Goal: Communication & Community: Share content

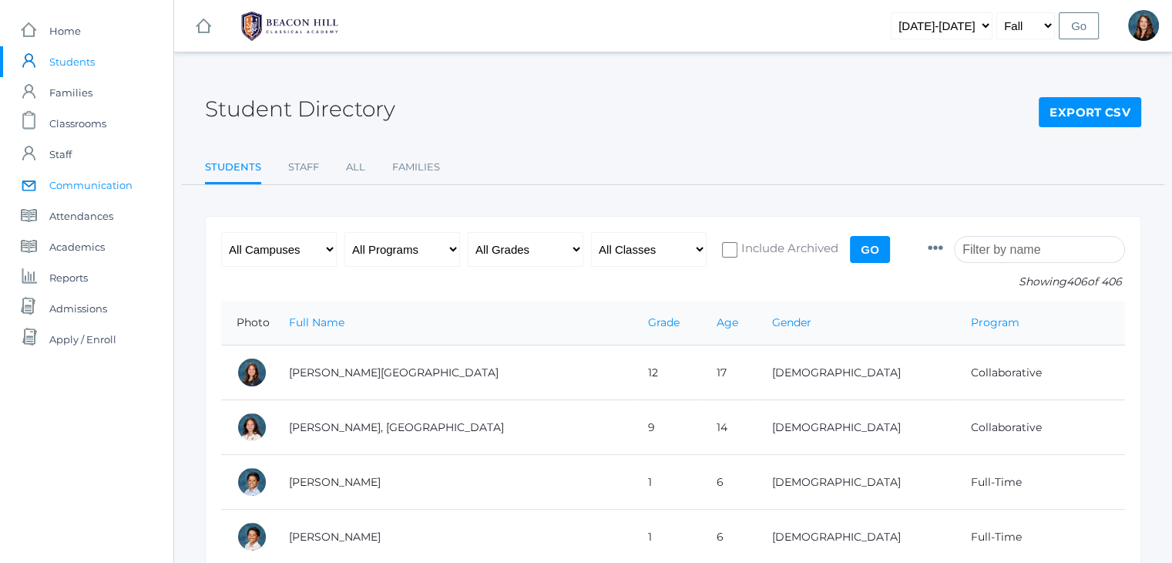
click at [98, 182] on span "Communication" at bounding box center [90, 185] width 83 height 31
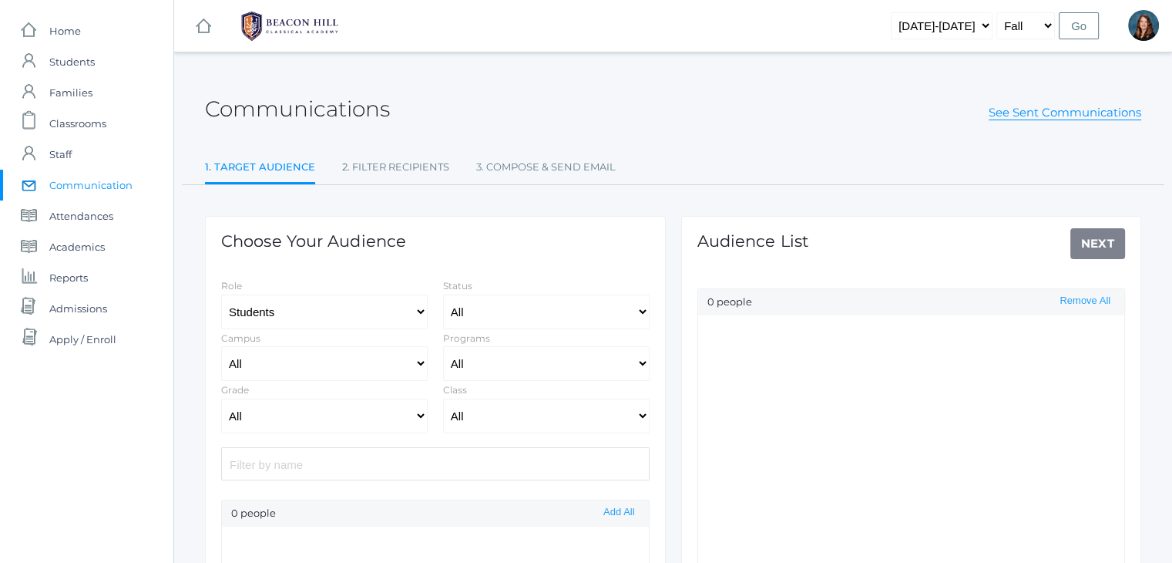
select select "Enrolled"
click at [418, 311] on select "Students Staff" at bounding box center [324, 311] width 207 height 35
select select "1"
click at [221, 294] on select "Students Staff" at bounding box center [324, 311] width 207 height 35
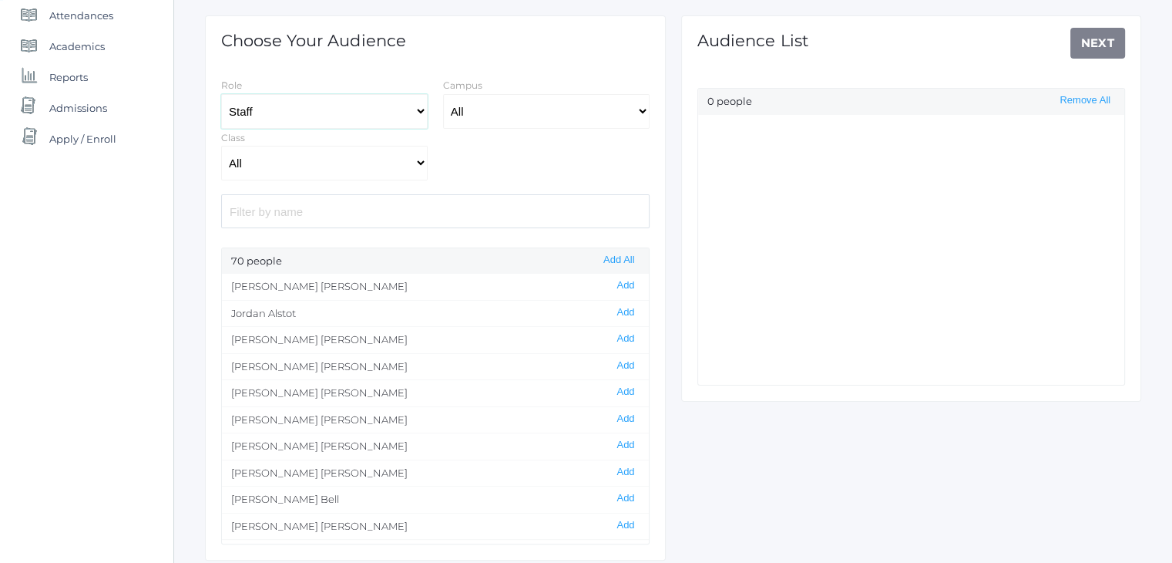
scroll to position [200, 0]
click at [620, 260] on button "Add All" at bounding box center [619, 260] width 40 height 13
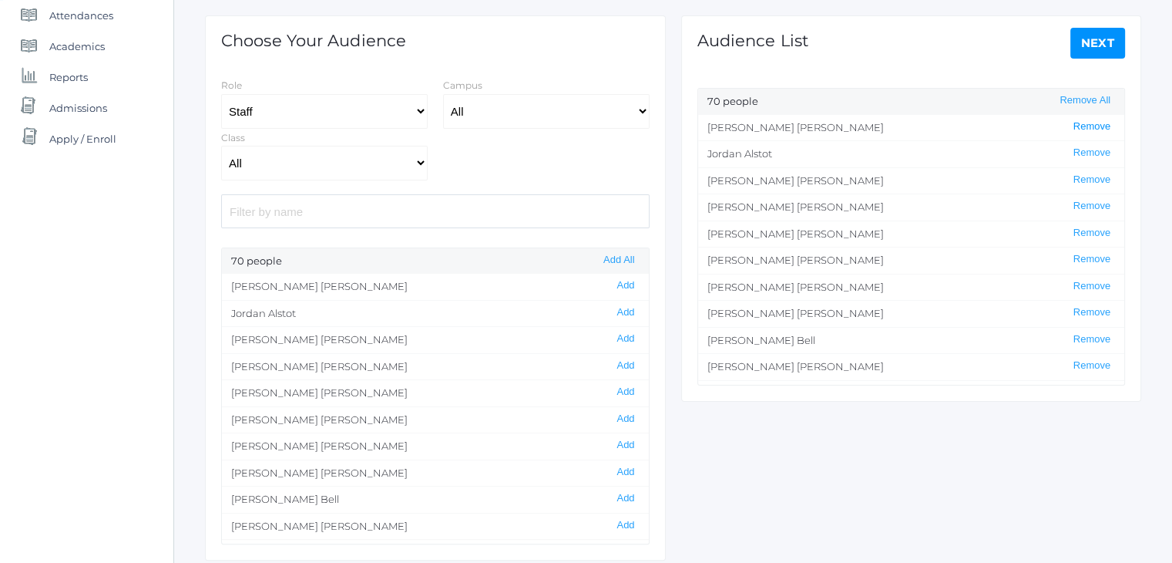
click at [1074, 123] on button "Remove" at bounding box center [1092, 126] width 46 height 13
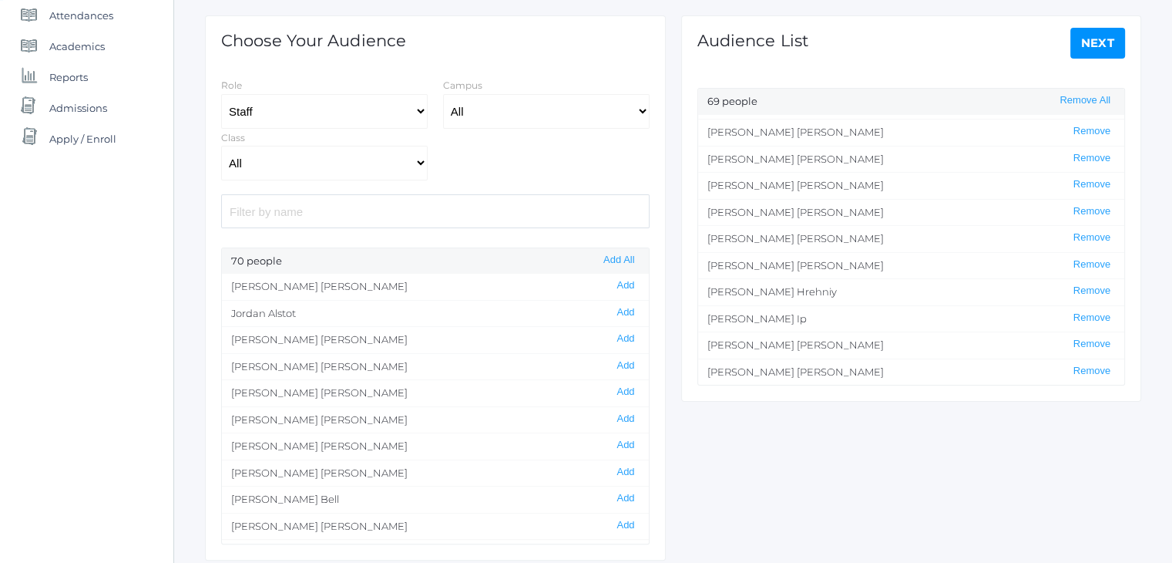
scroll to position [681, 0]
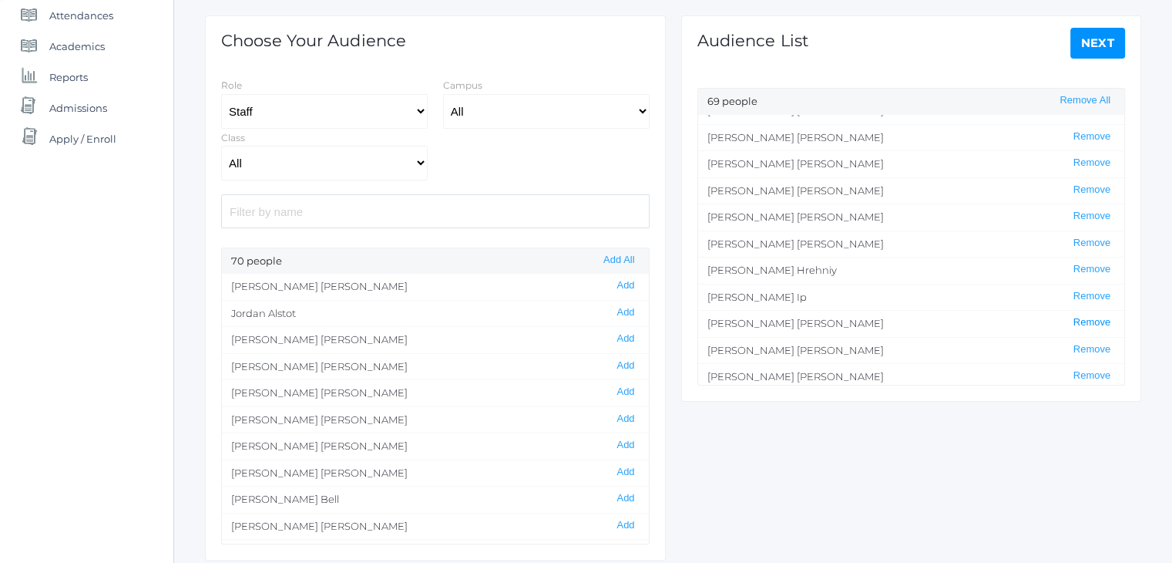
click at [1080, 316] on button "Remove" at bounding box center [1092, 322] width 46 height 13
click at [1073, 343] on button "Remove" at bounding box center [1092, 347] width 46 height 13
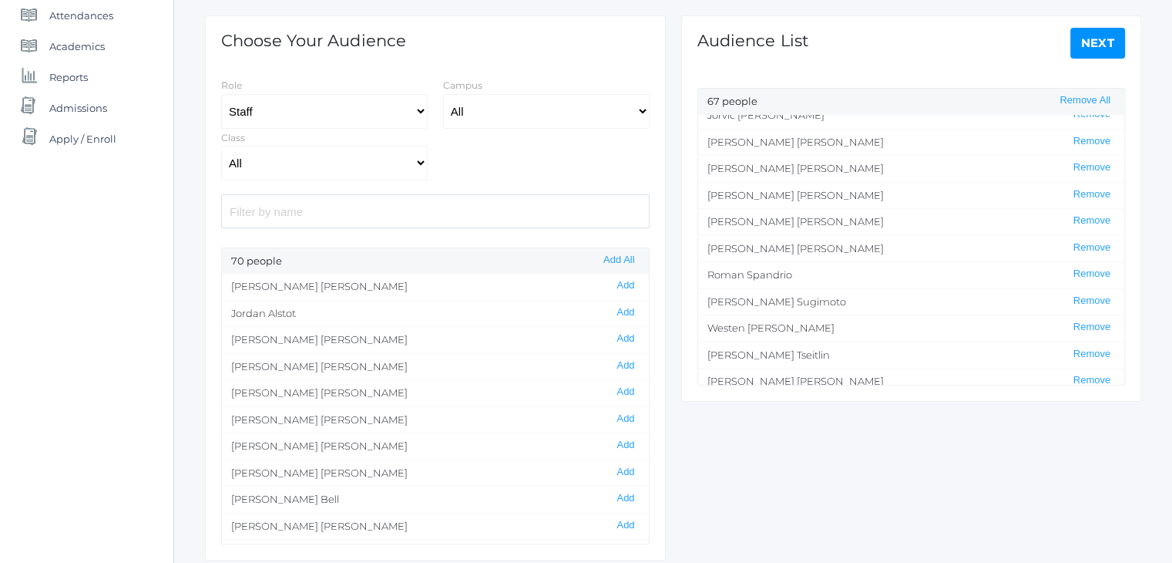
scroll to position [1315, 0]
click at [1082, 347] on button "Remove" at bounding box center [1092, 353] width 46 height 13
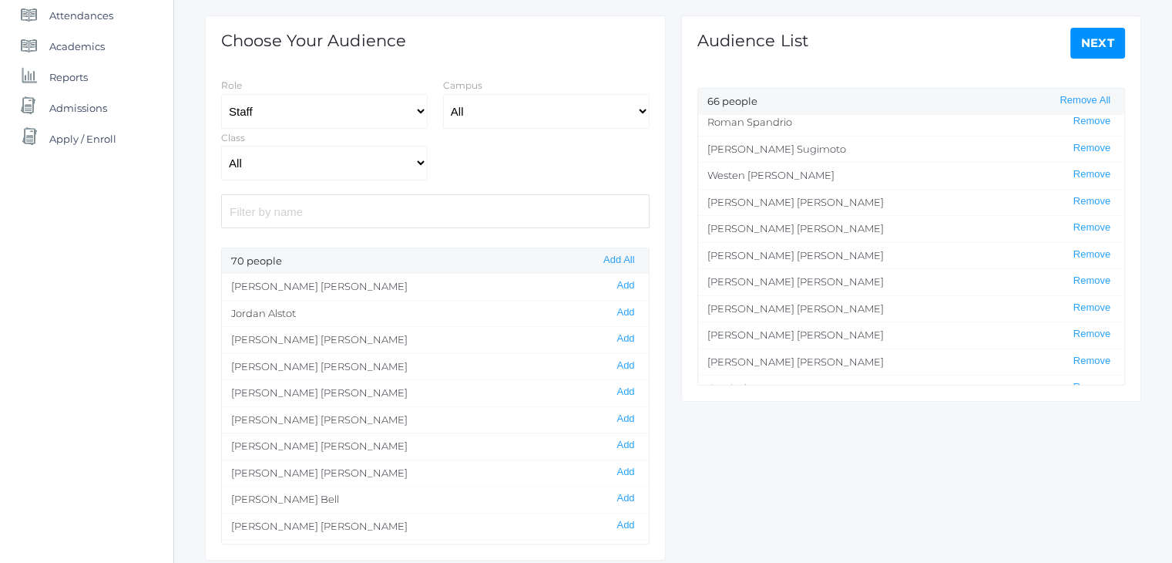
scroll to position [1473, 0]
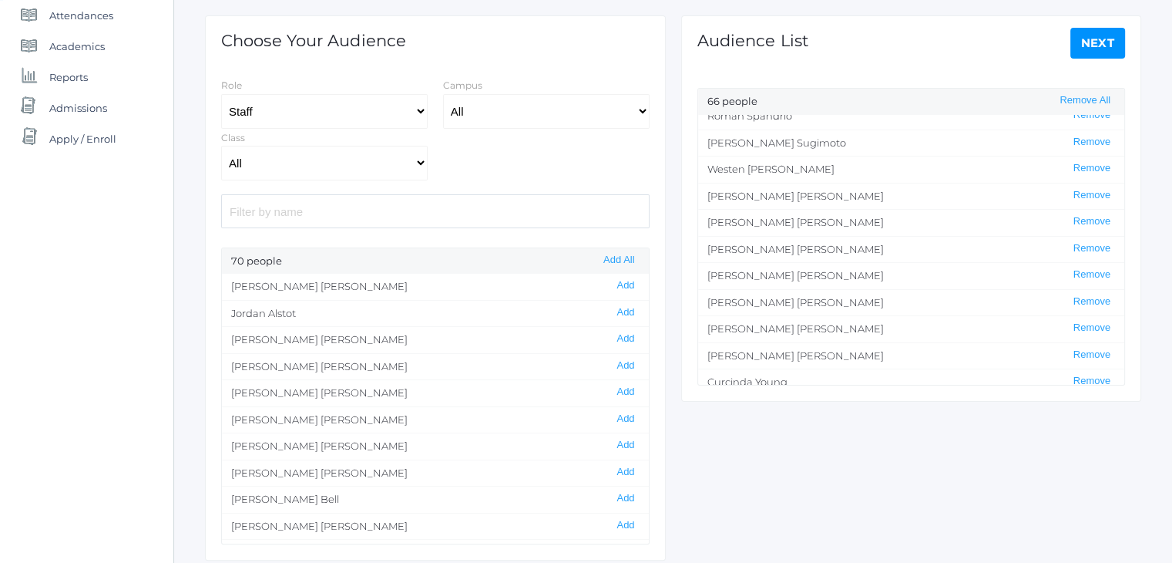
click at [1090, 37] on link "Next" at bounding box center [1097, 43] width 55 height 31
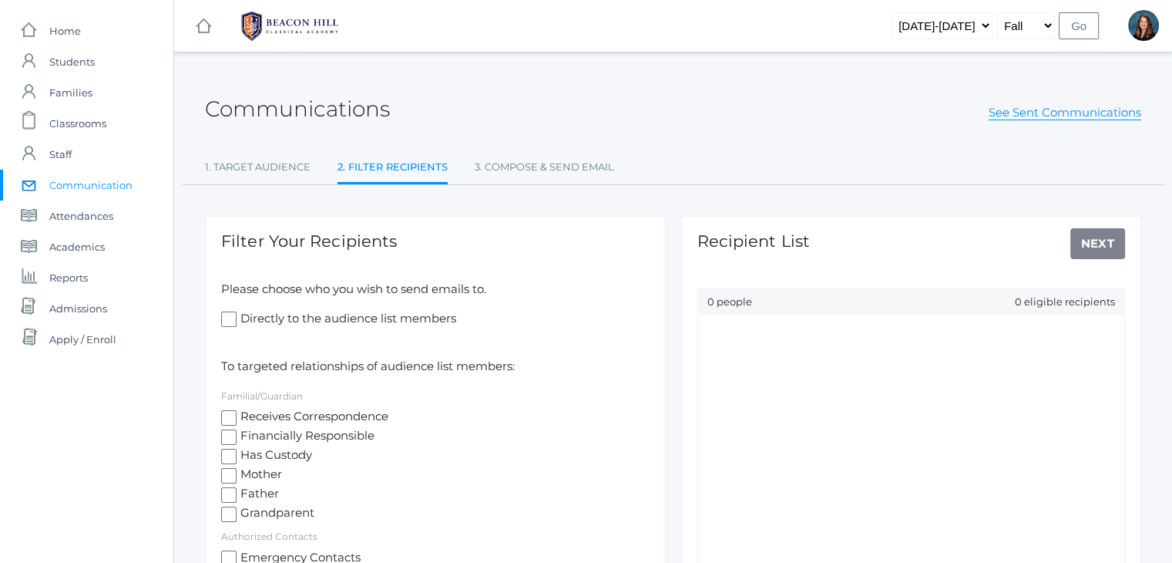
click at [230, 319] on input "Directly to the audience list members" at bounding box center [228, 318] width 15 height 15
checkbox input "true"
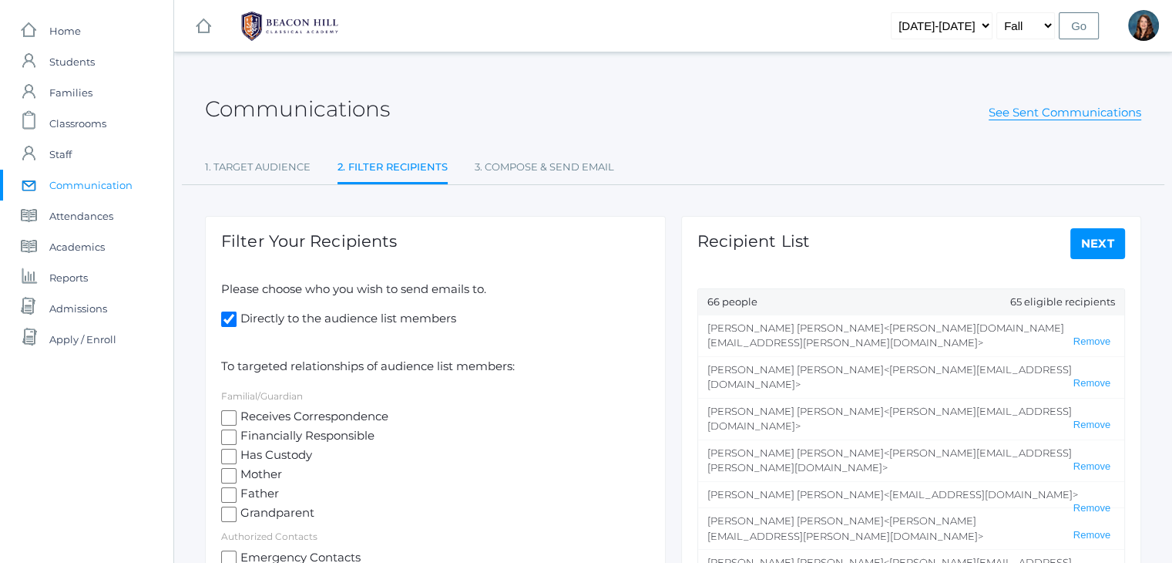
click at [1097, 244] on link "Next" at bounding box center [1097, 243] width 55 height 31
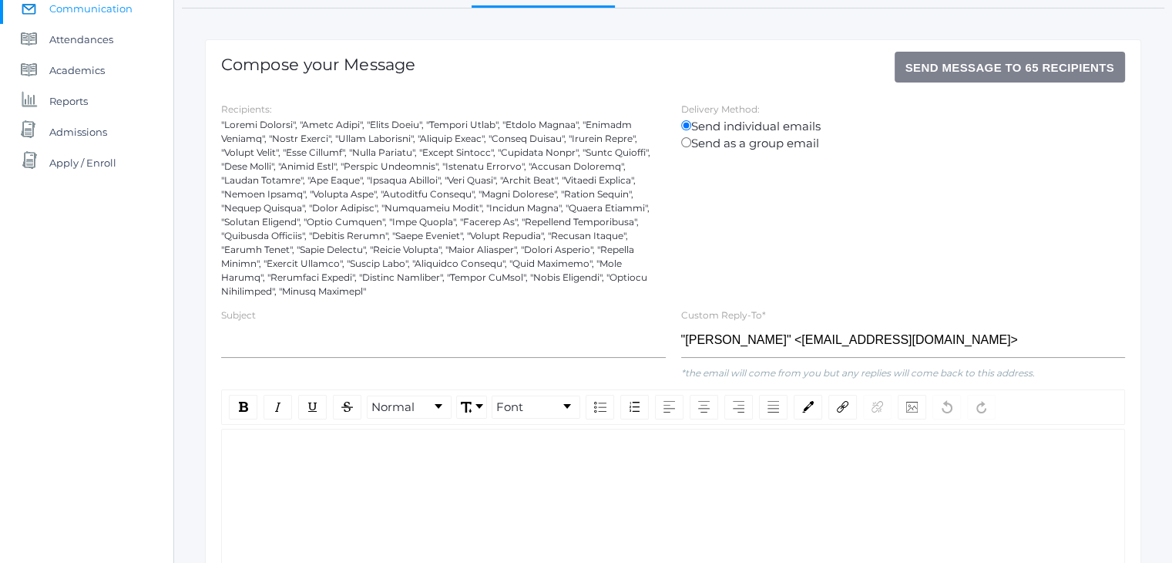
scroll to position [177, 0]
click at [375, 324] on input "text" at bounding box center [443, 339] width 445 height 35
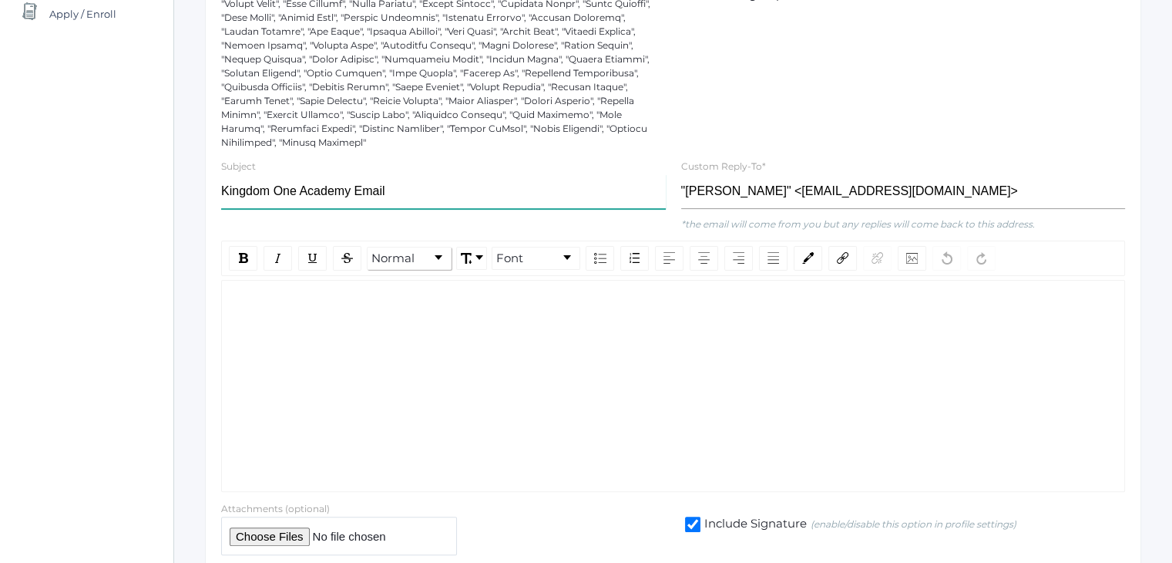
scroll to position [333, 0]
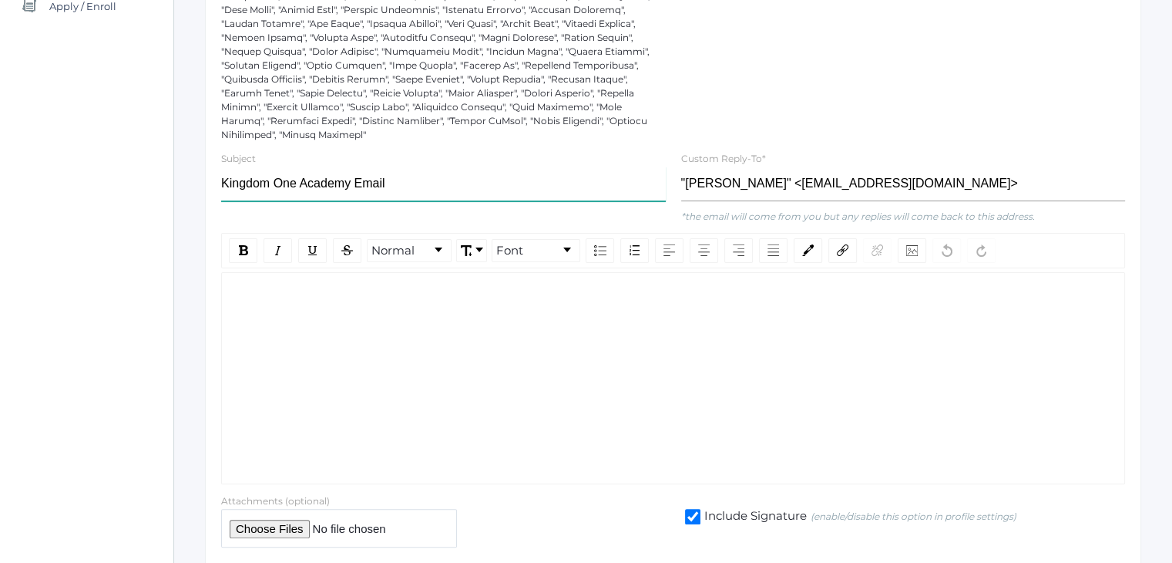
type input "Kingdom One Academy Email"
click at [370, 288] on div "rdw-editor" at bounding box center [673, 297] width 878 height 18
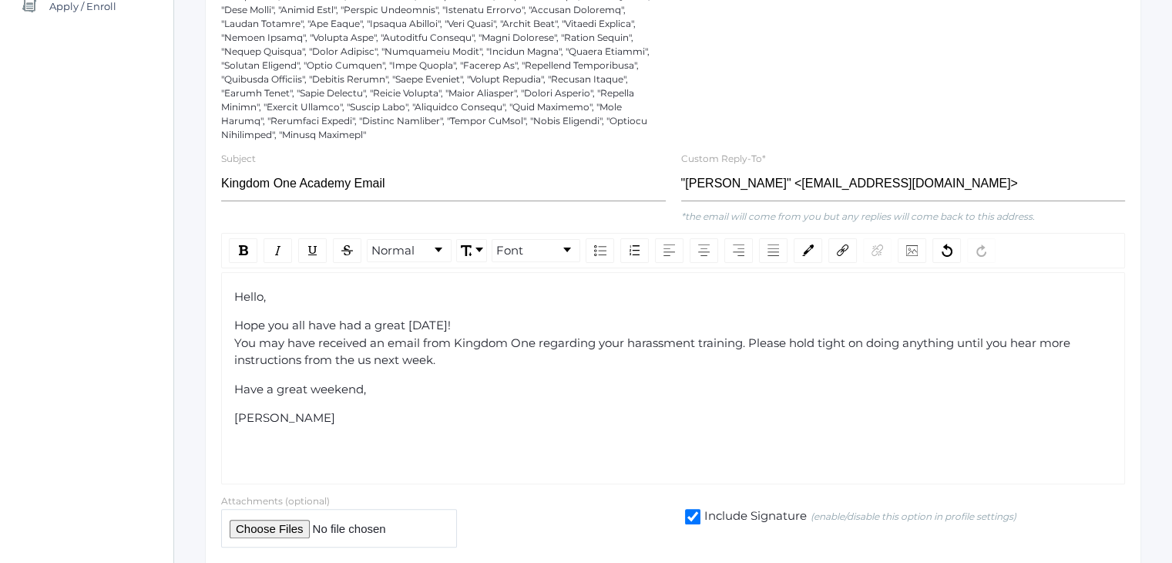
click at [356, 348] on span "Hope you all have had a great [DATE]! You may have received an email from Kingd…" at bounding box center [653, 341] width 839 height 49
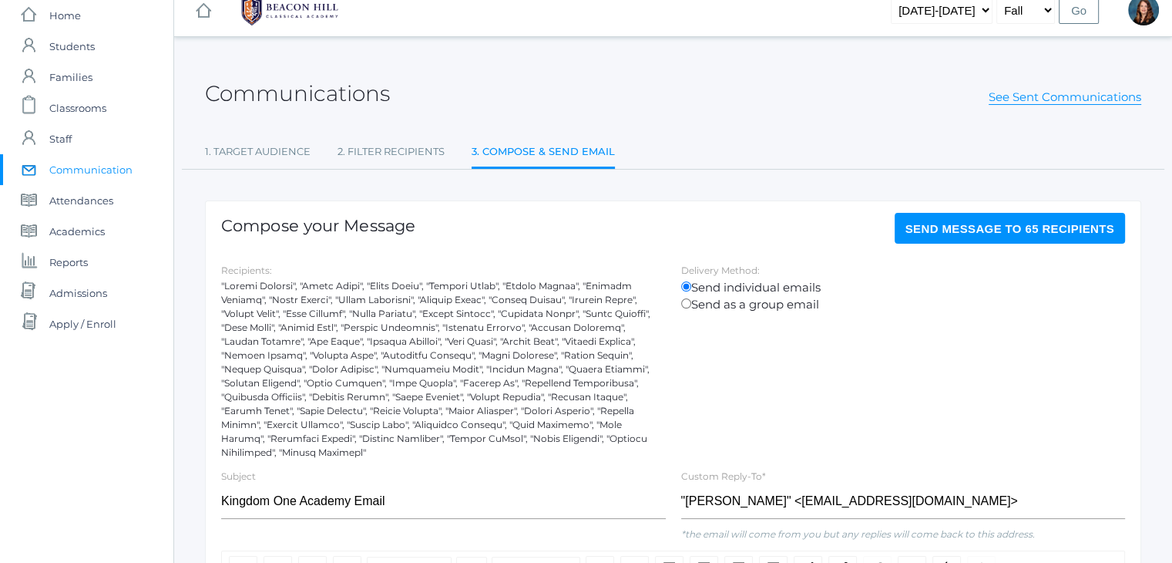
scroll to position [0, 0]
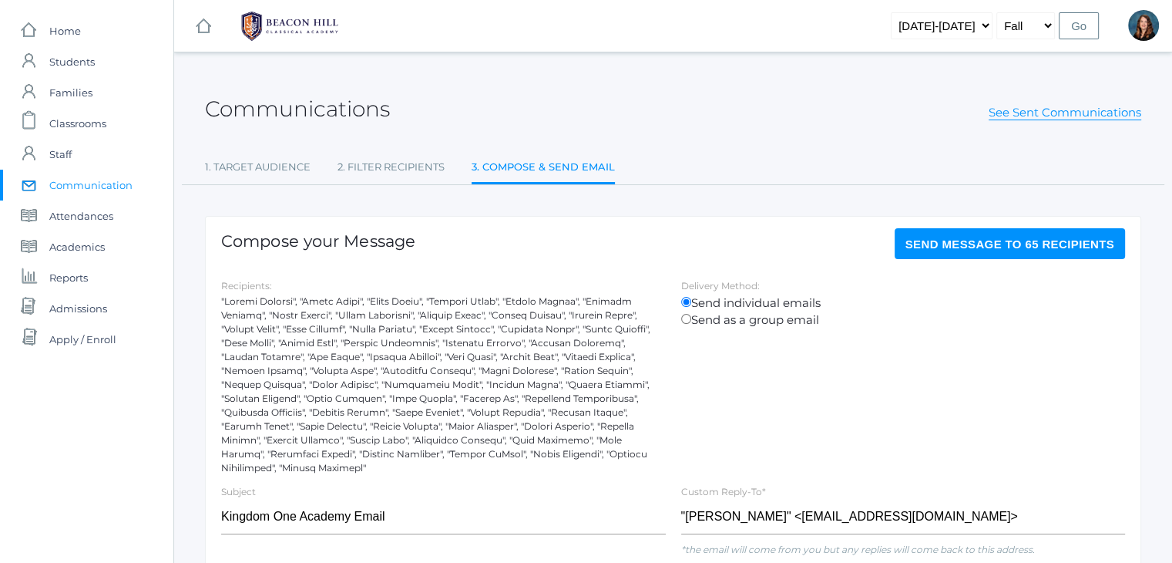
click at [965, 249] on span "Send Message to 65 recipients" at bounding box center [1010, 243] width 210 height 13
